Goal: Information Seeking & Learning: Learn about a topic

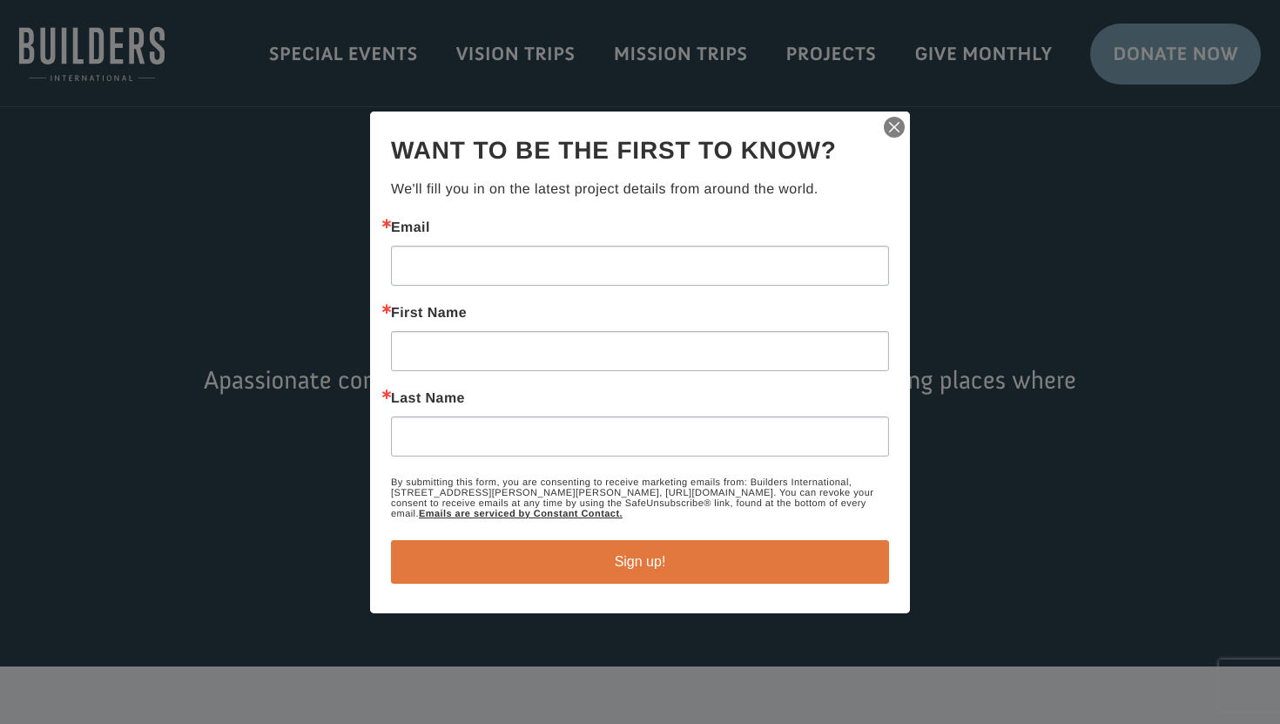
click at [892, 126] on img "button" at bounding box center [894, 127] width 24 height 24
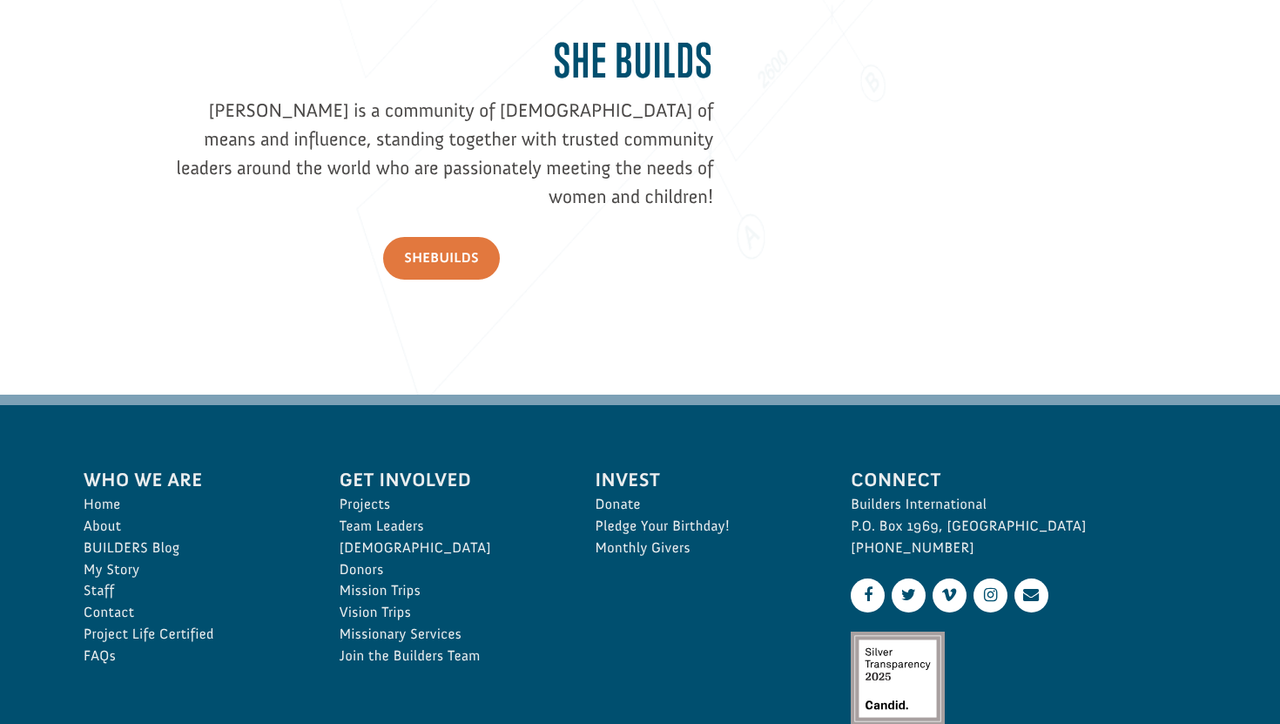
scroll to position [2550, 0]
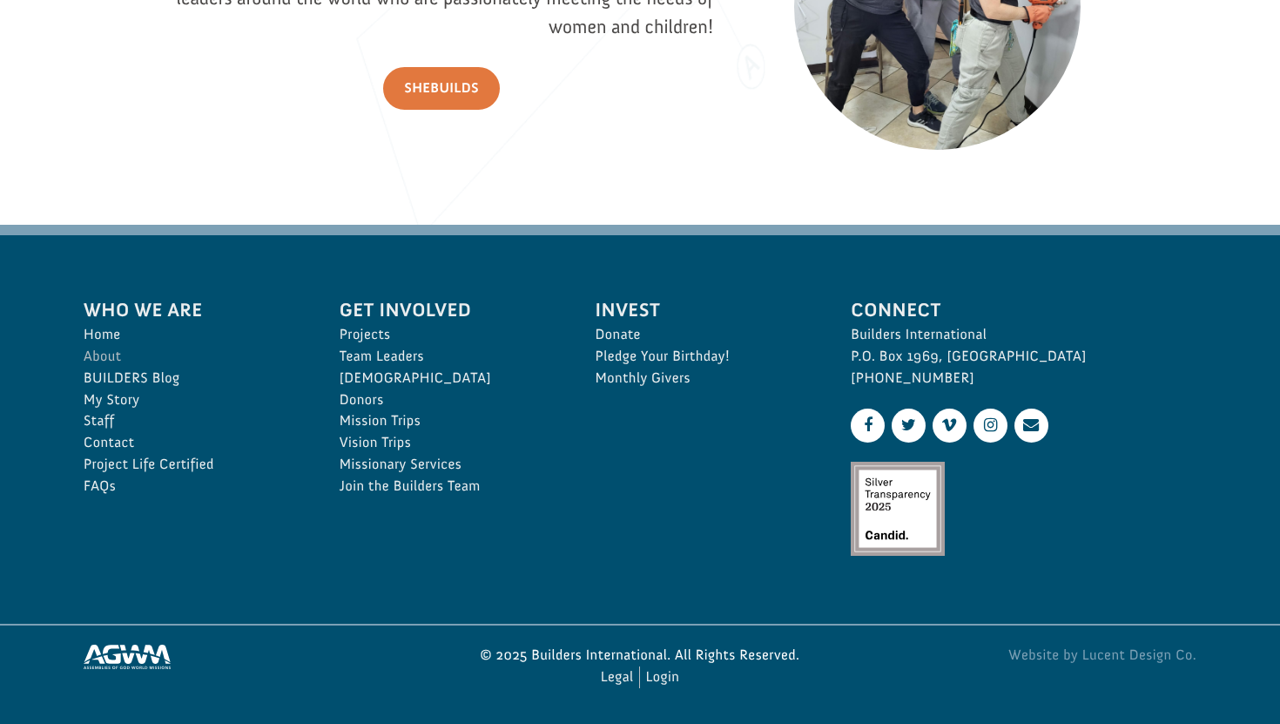
click at [101, 357] on link "About" at bounding box center [193, 357] width 218 height 22
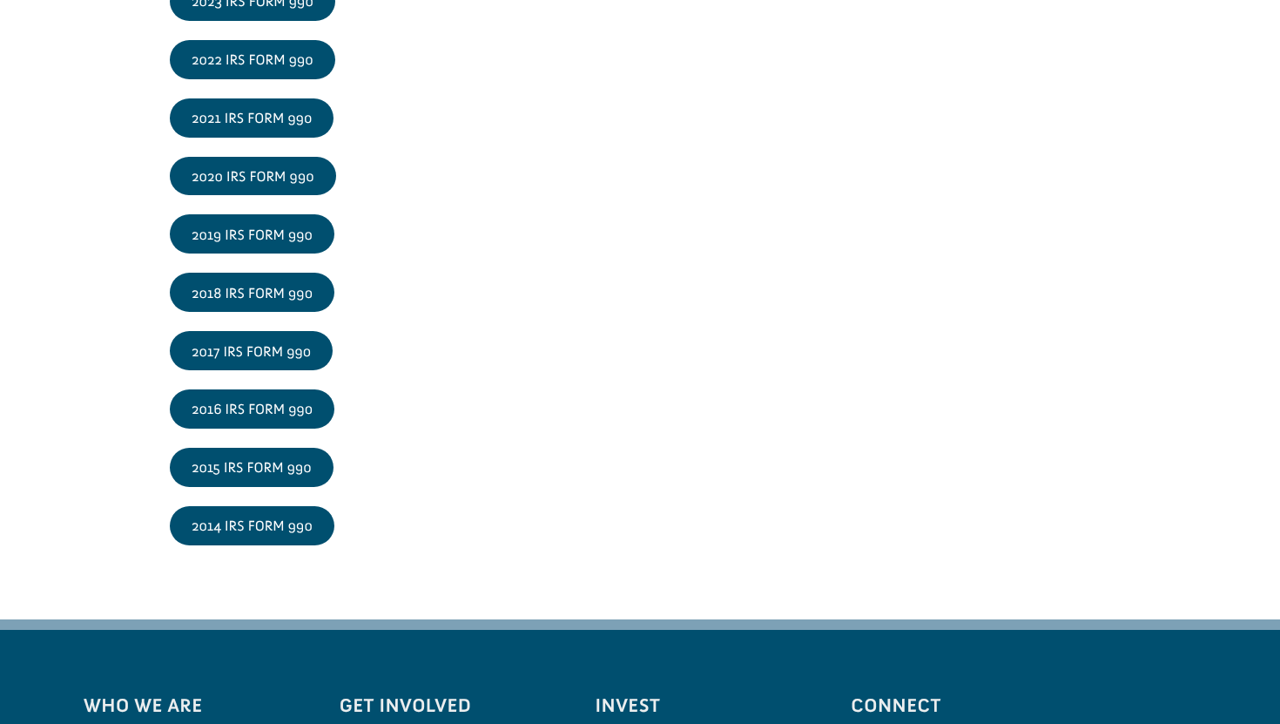
scroll to position [2955, 0]
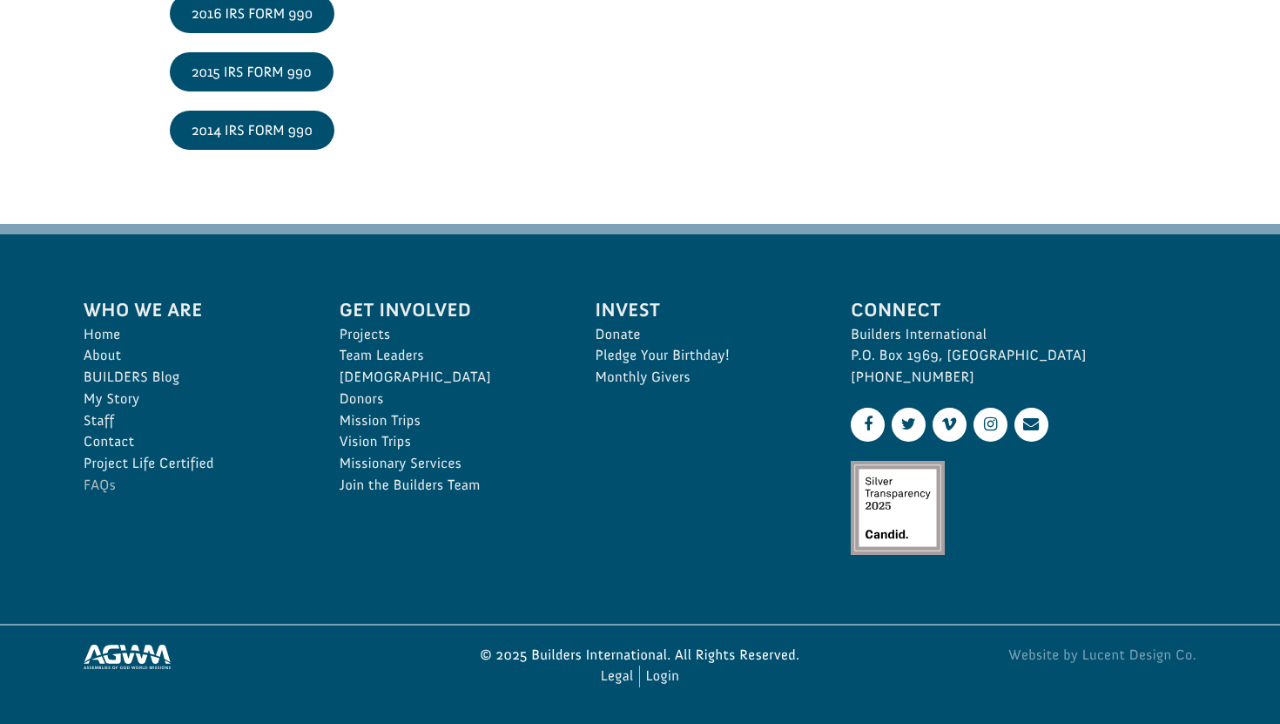
click at [112, 483] on link "FAQs" at bounding box center [193, 486] width 218 height 22
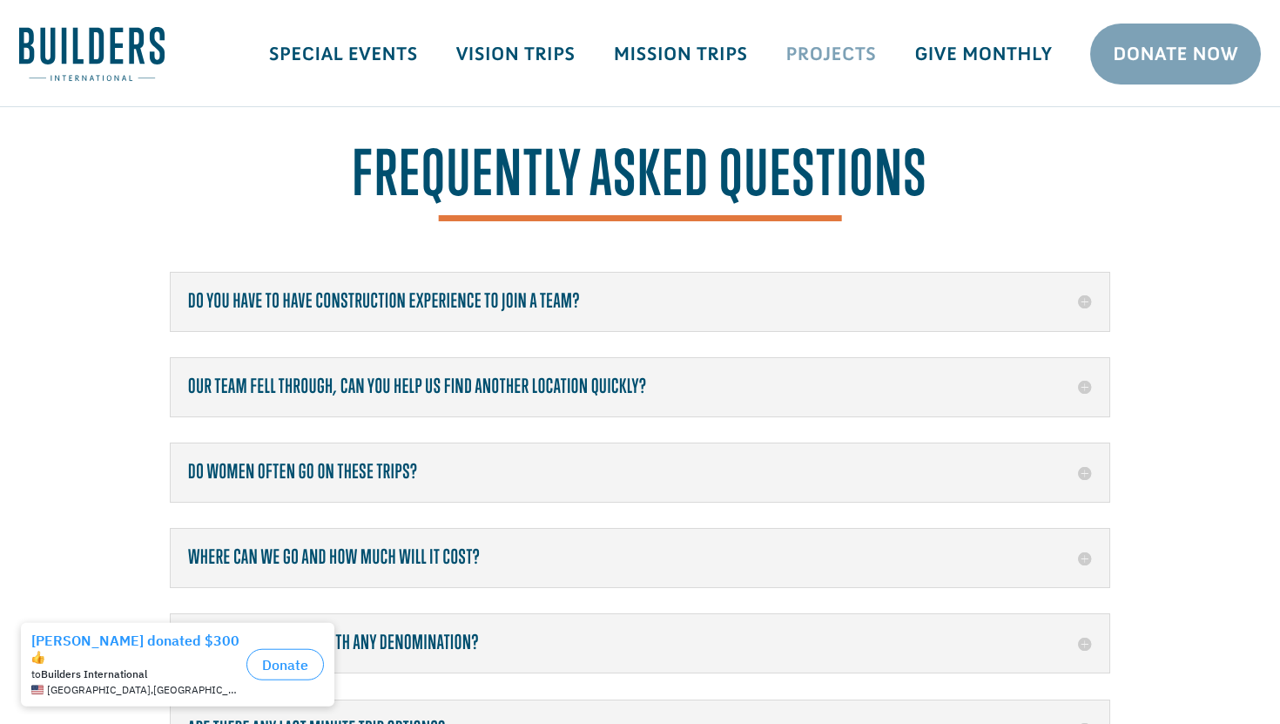
click at [825, 55] on link "Projects" at bounding box center [831, 54] width 129 height 50
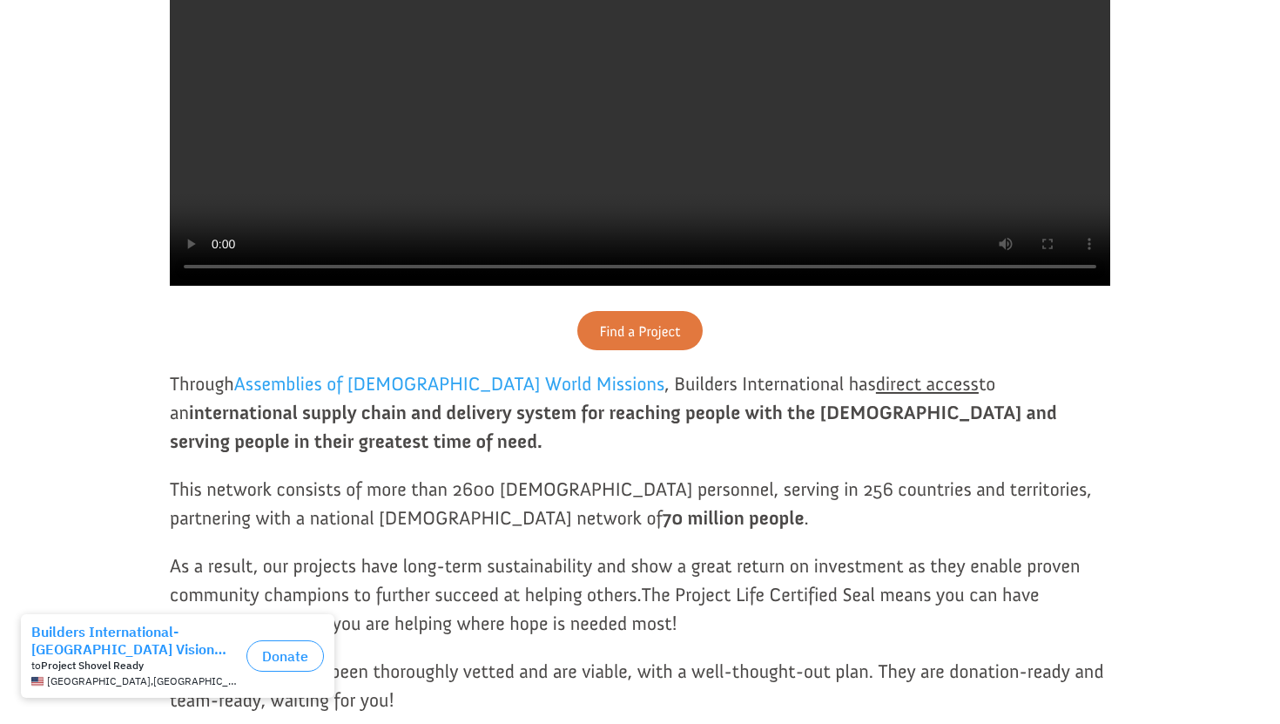
scroll to position [752, 0]
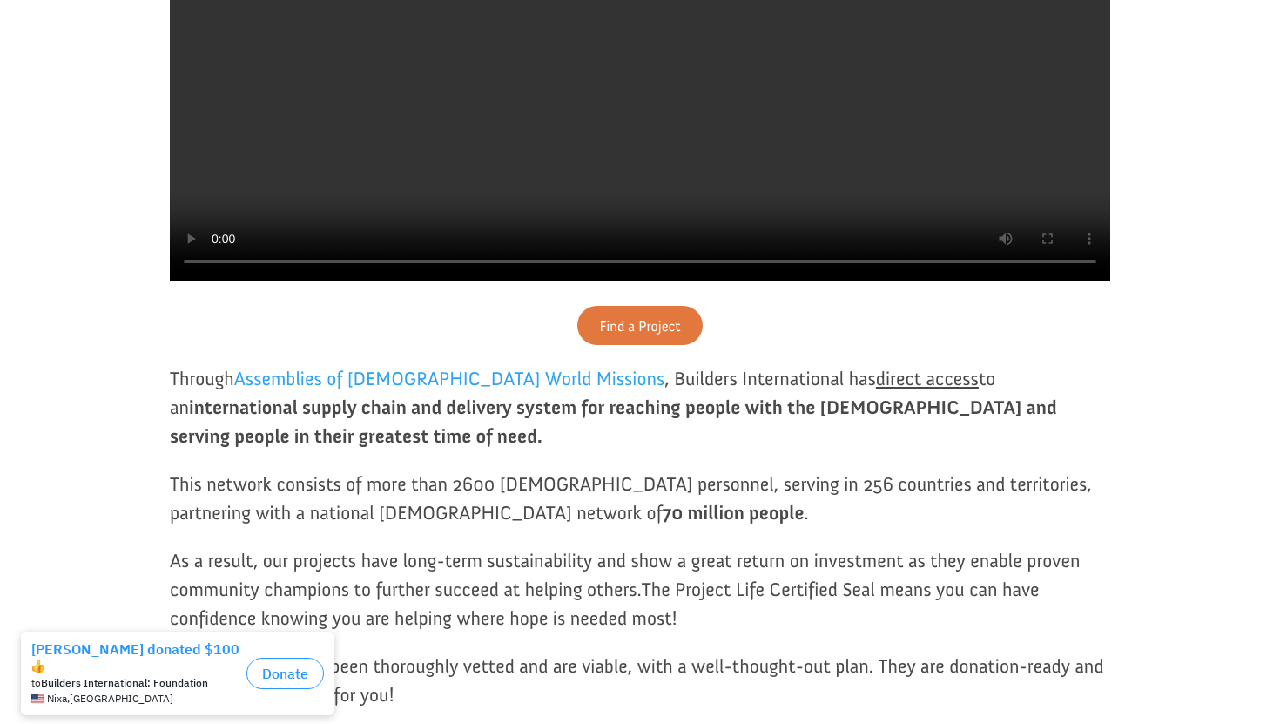
click at [1052, 360] on div "Every person deserves a place to find hope. We connect generous volunteers and …" at bounding box center [640, 265] width 940 height 1176
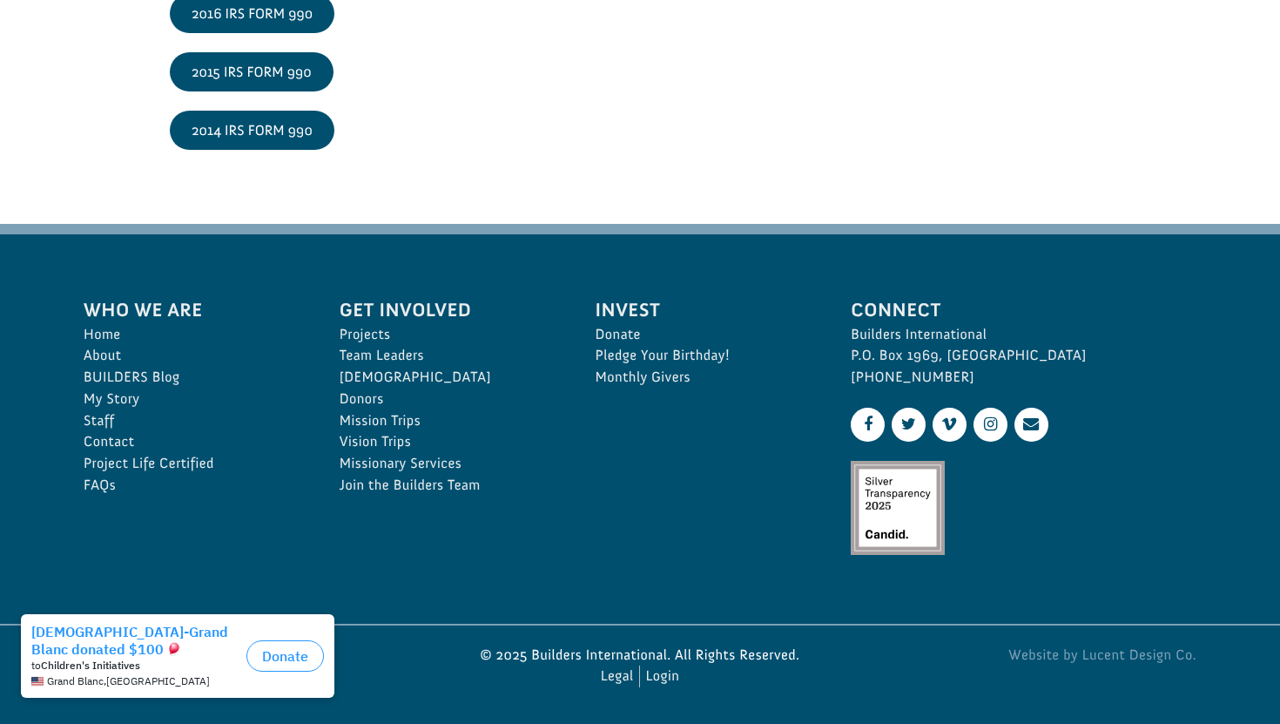
scroll to position [2955, 0]
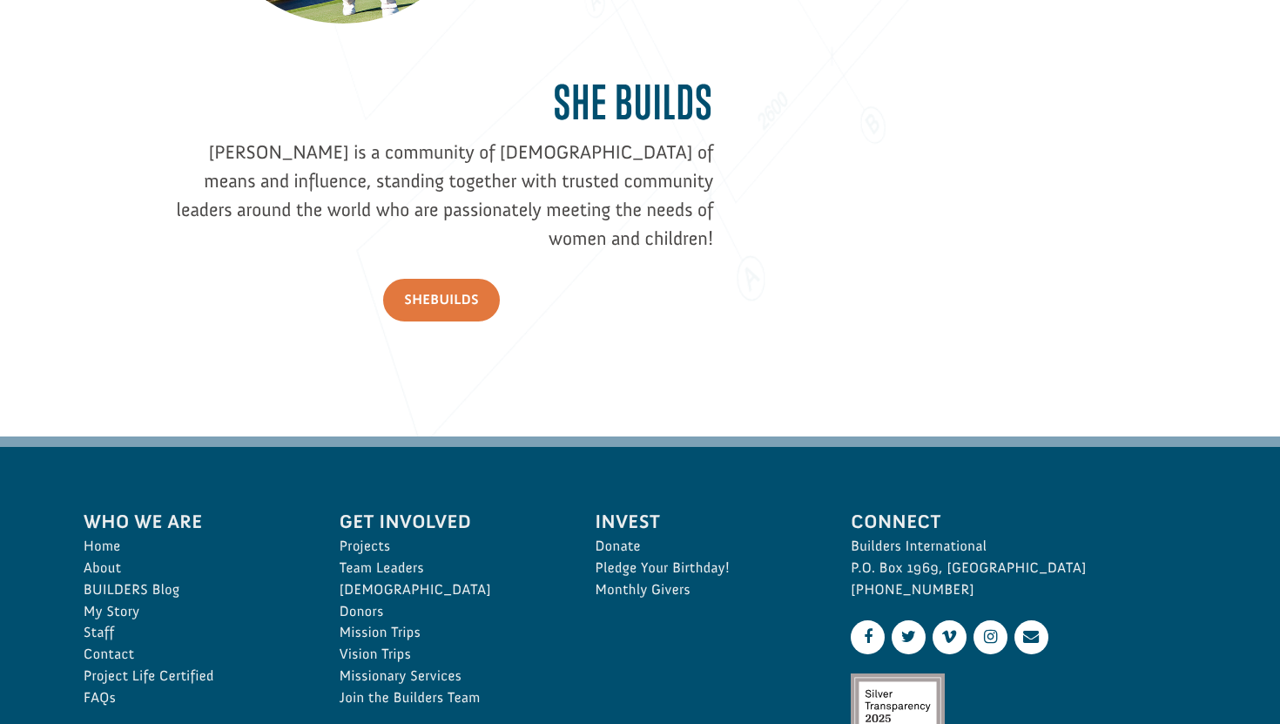
scroll to position [2341, 0]
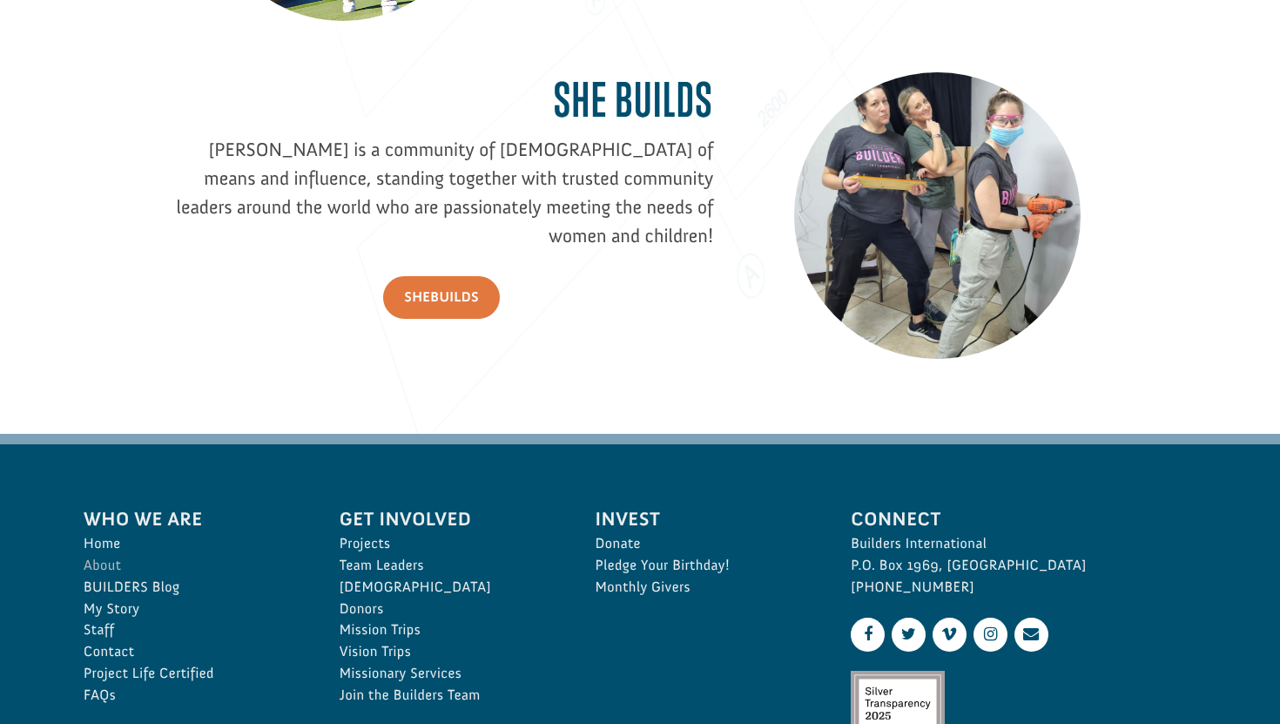
click at [99, 567] on link "About" at bounding box center [193, 566] width 218 height 22
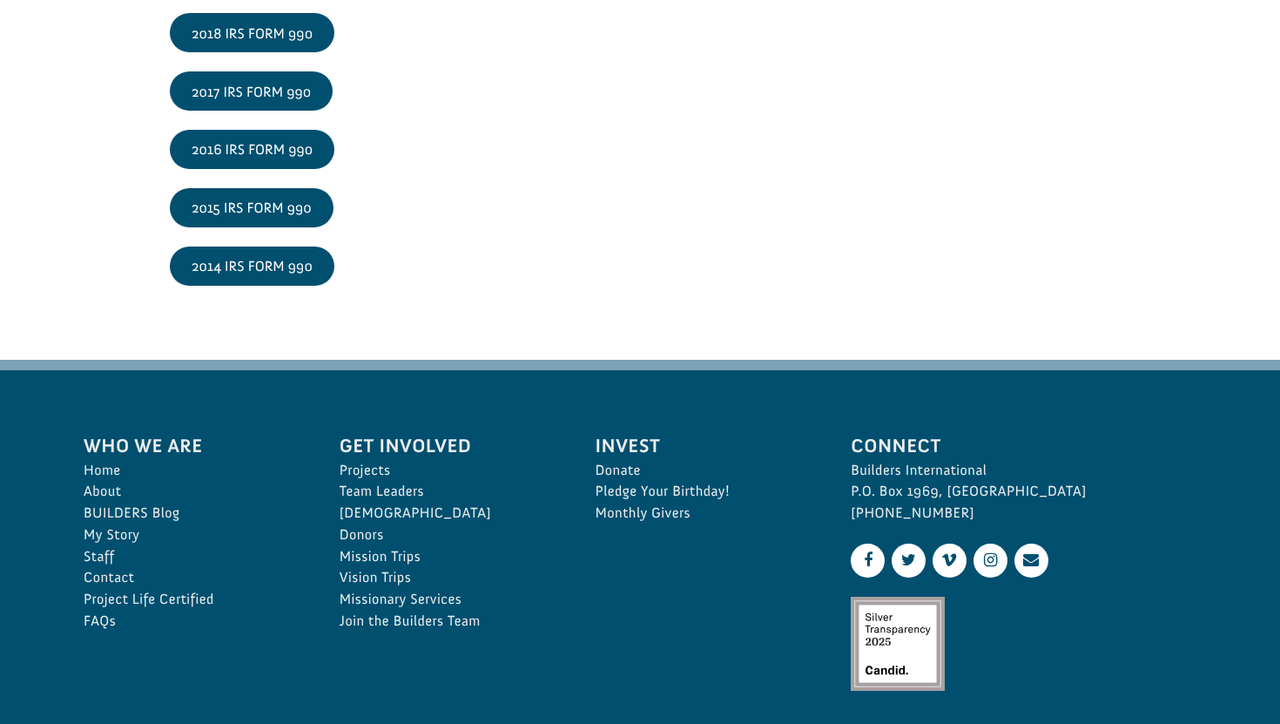
scroll to position [2955, 0]
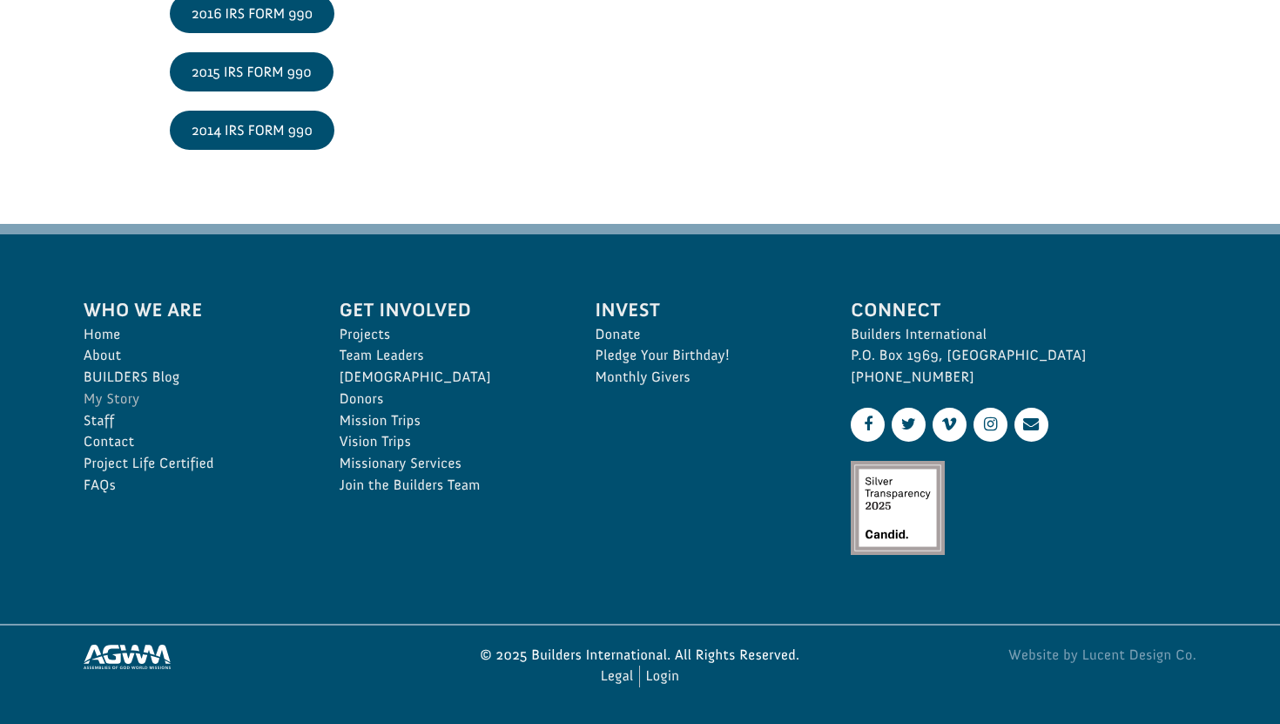
click at [130, 397] on link "My Story" at bounding box center [193, 399] width 218 height 22
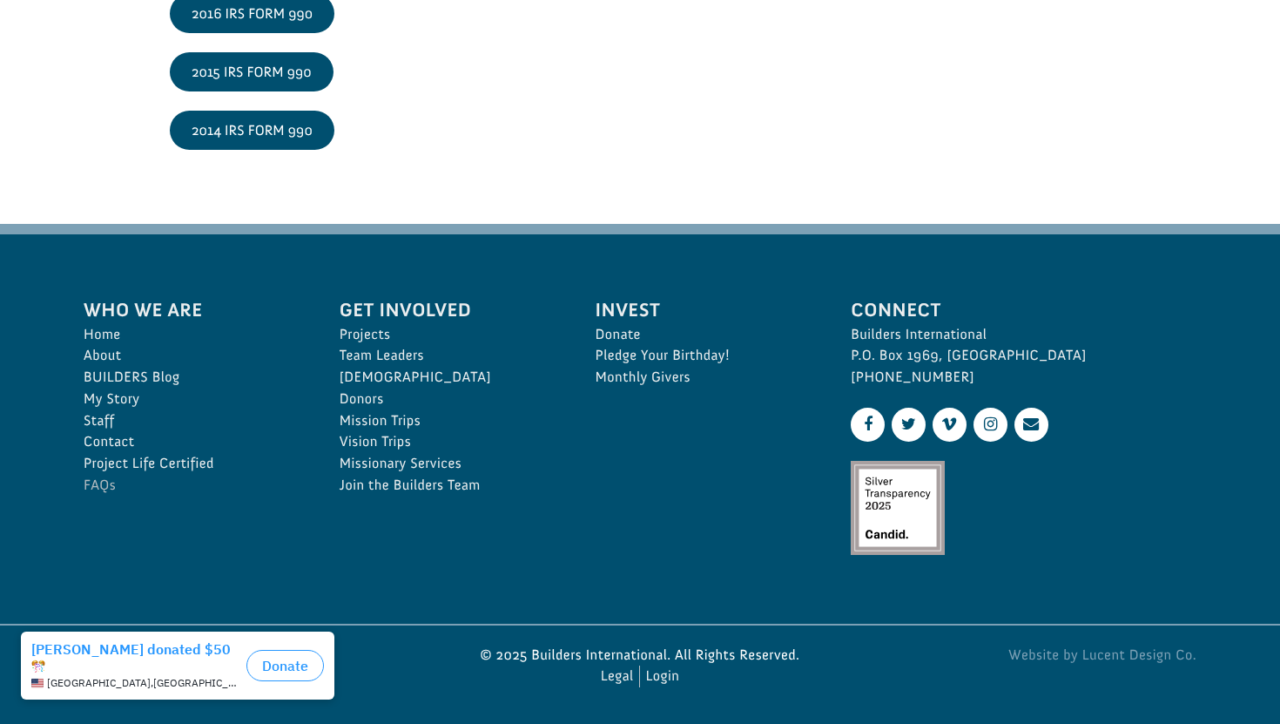
click at [96, 482] on link "FAQs" at bounding box center [193, 486] width 218 height 22
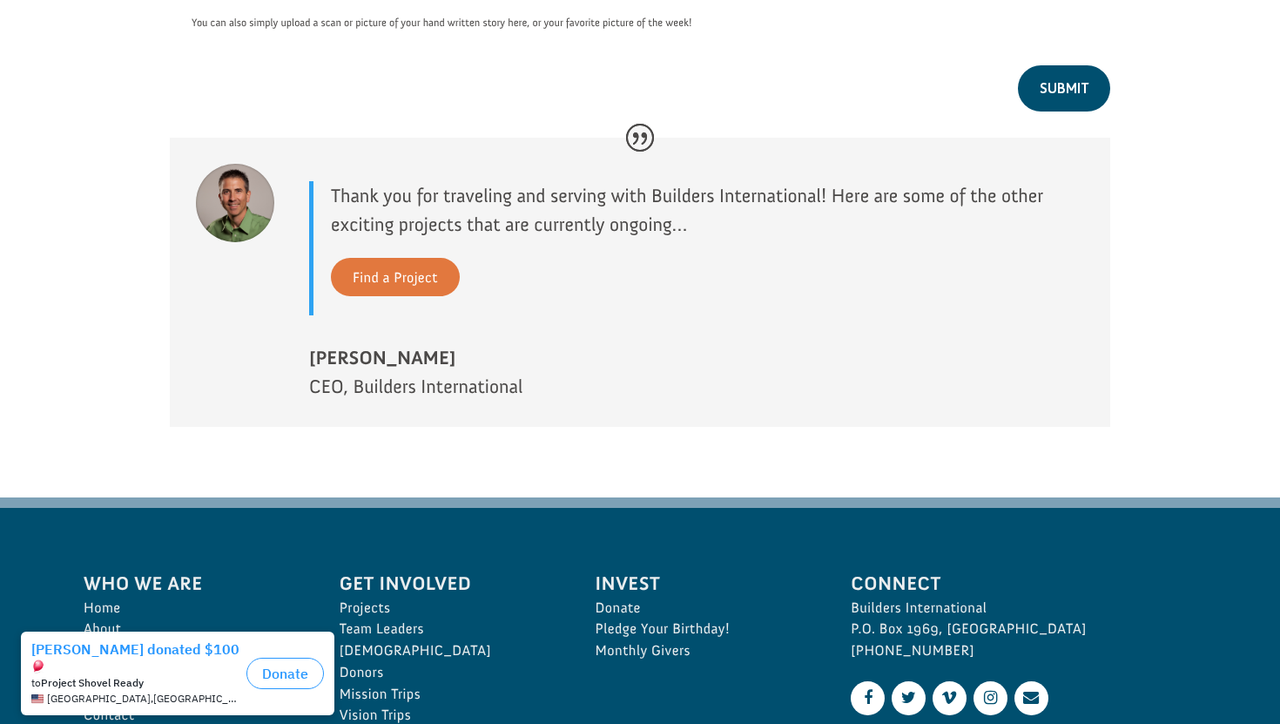
scroll to position [1582, 0]
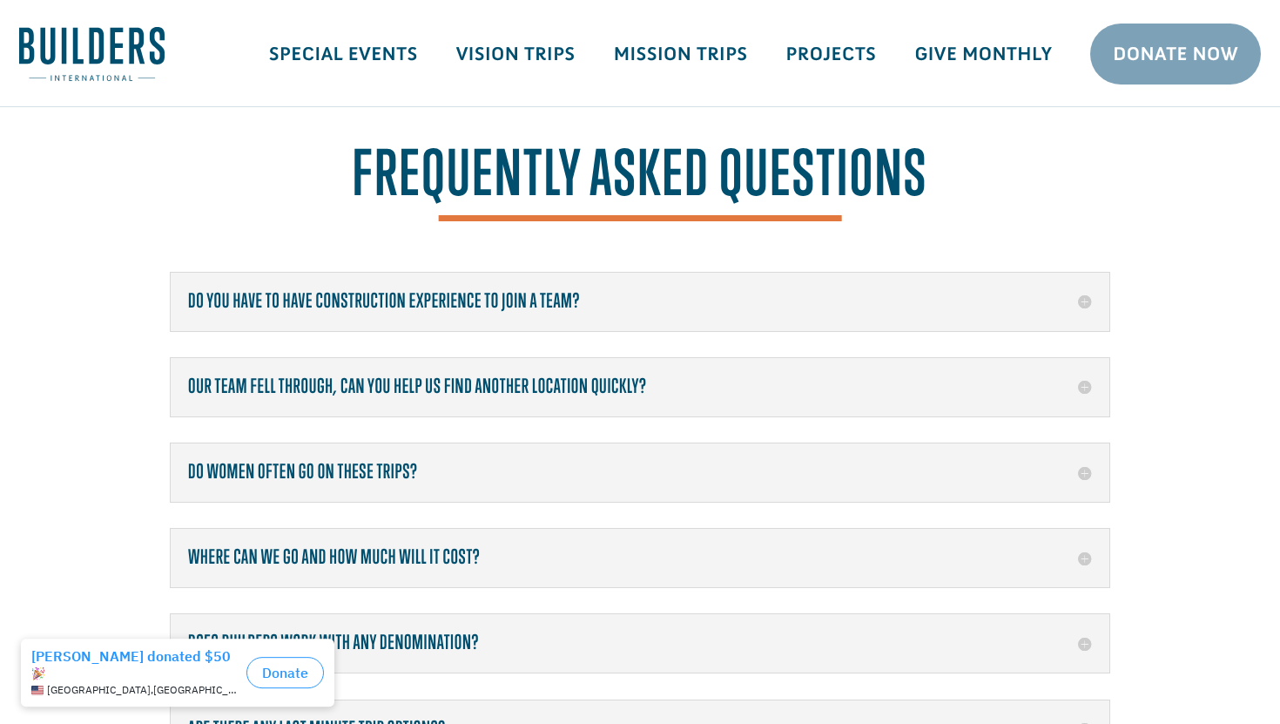
click at [97, 49] on img at bounding box center [91, 54] width 145 height 54
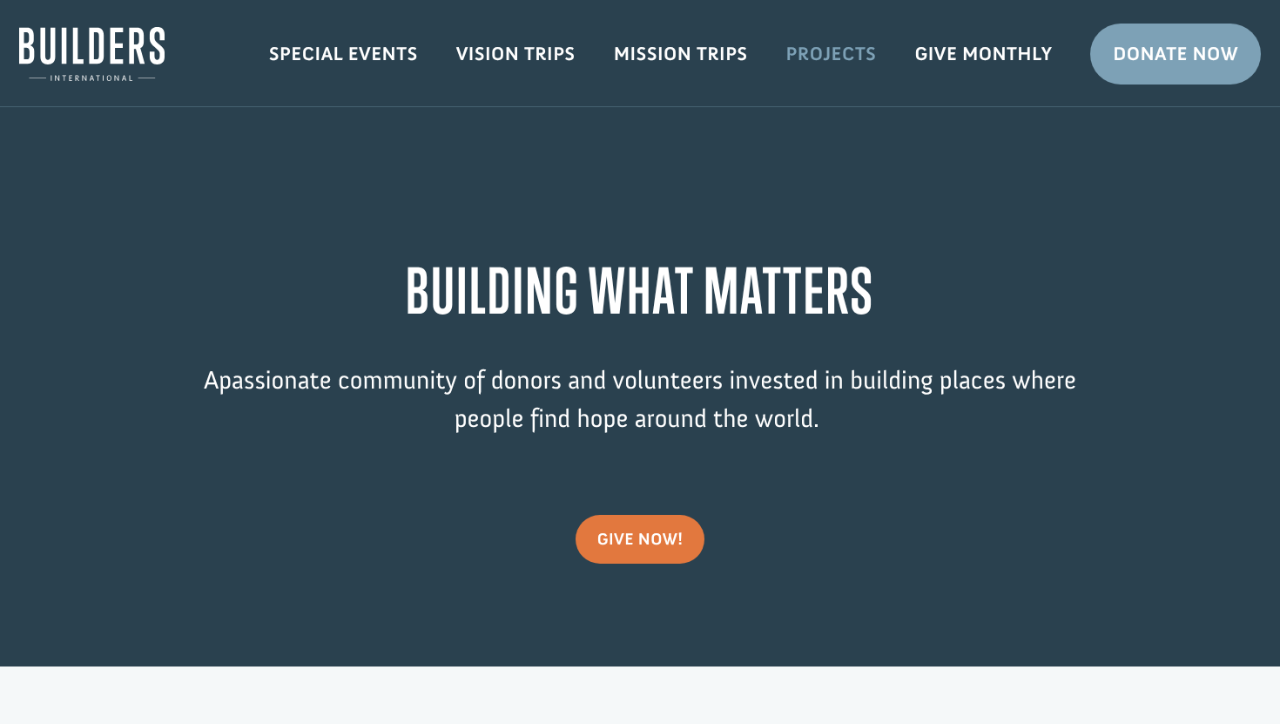
click at [851, 55] on link "Projects" at bounding box center [831, 54] width 129 height 50
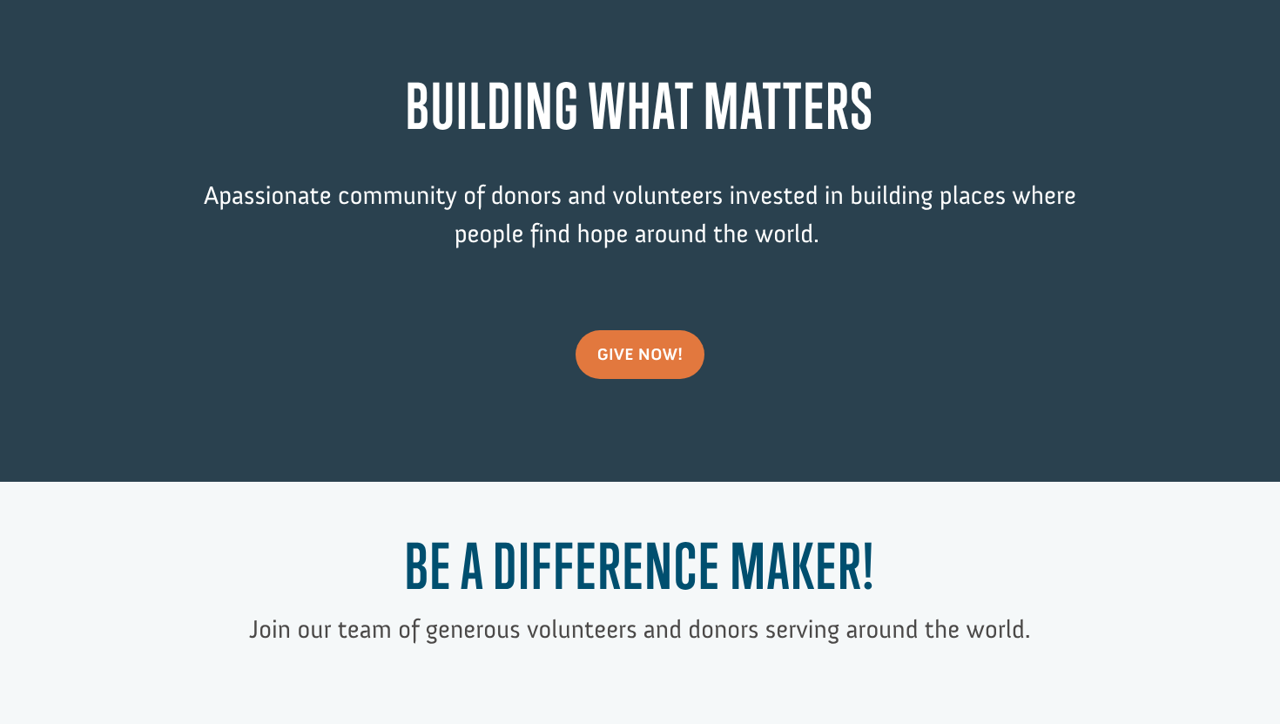
scroll to position [196, 0]
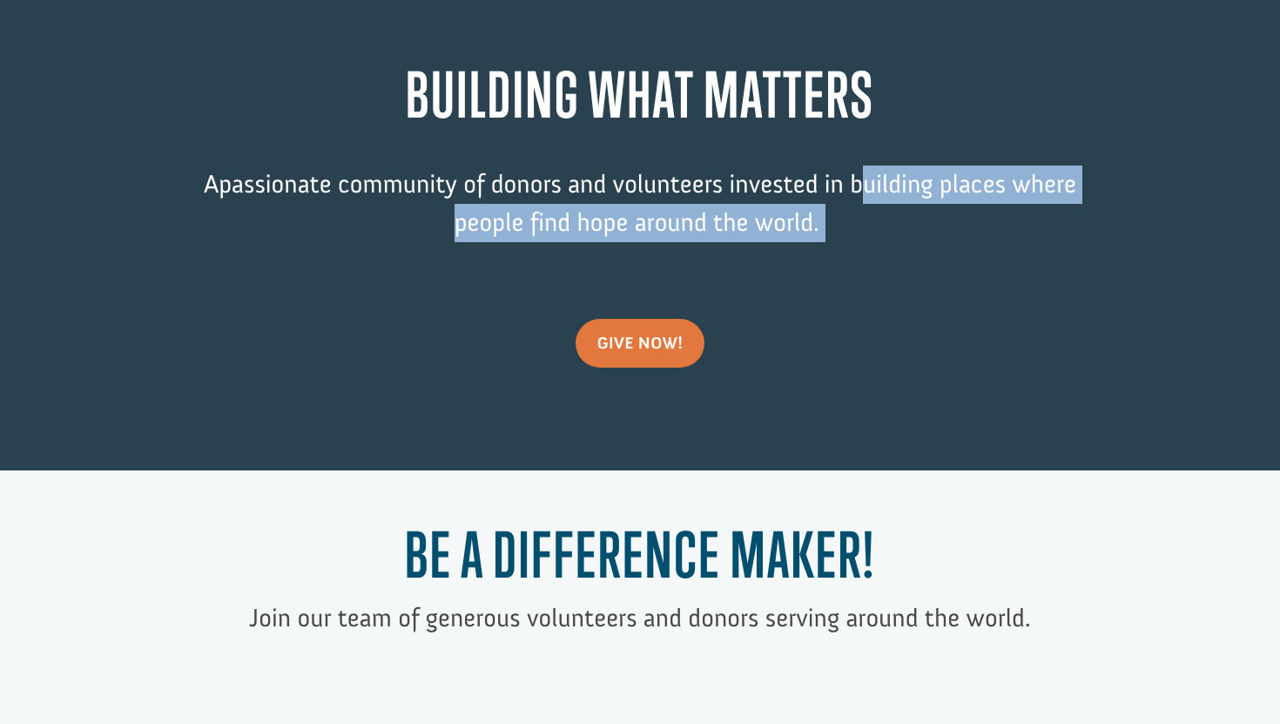
drag, startPoint x: 831, startPoint y: 216, endPoint x: 858, endPoint y: 191, distance: 37.0
click at [858, 191] on p "A passionate community of donors and volunteers invested in building places whe…" at bounding box center [640, 216] width 940 height 102
copy p "building places where people find hope around the world."
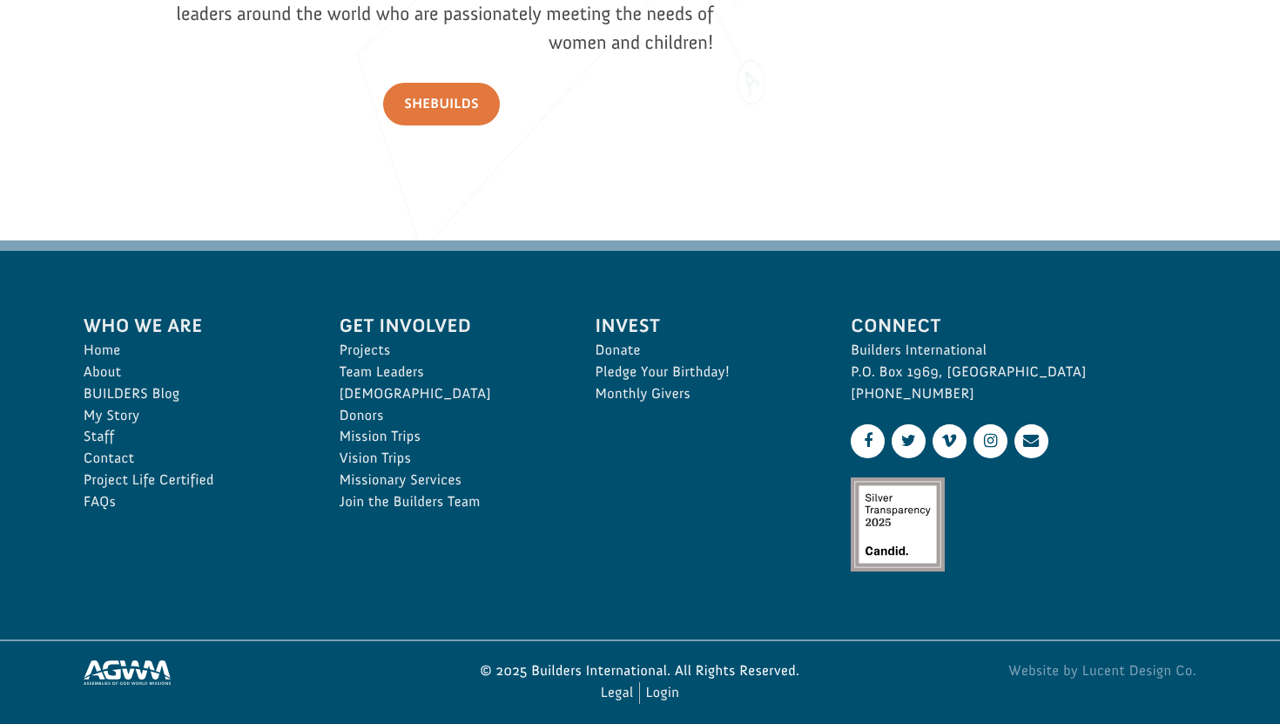
scroll to position [2550, 0]
